Goal: Information Seeking & Learning: Learn about a topic

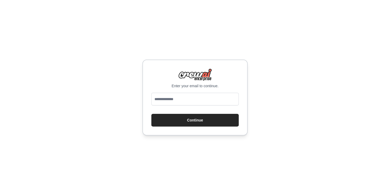
type input "**********"
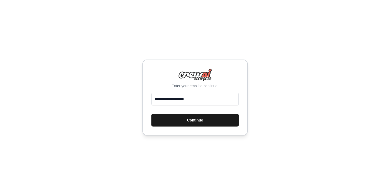
click at [171, 123] on button "Continue" at bounding box center [194, 120] width 87 height 13
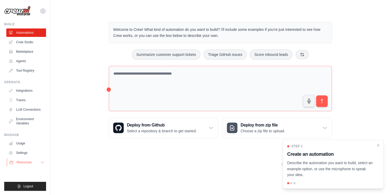
click at [38, 160] on button "Resources" at bounding box center [27, 162] width 40 height 8
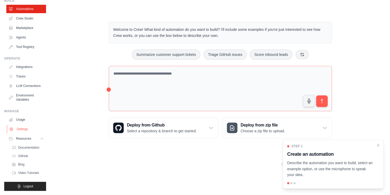
scroll to position [27, 0]
click at [34, 150] on span "Documentation" at bounding box center [29, 147] width 21 height 4
click at [252, 177] on body "gouthamkr234@gmail.com Settings Build Automations Crew Studio" at bounding box center [195, 97] width 390 height 195
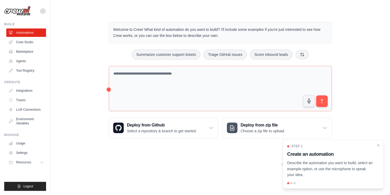
scroll to position [0, 0]
